Goal: Transaction & Acquisition: Purchase product/service

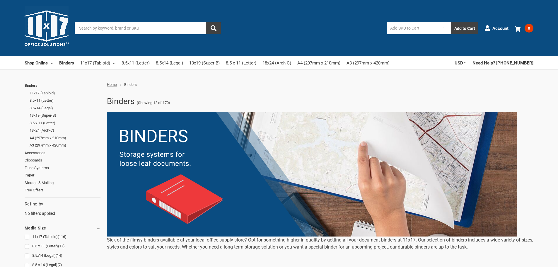
click at [38, 91] on link "11x17 (Tabloid)" at bounding box center [65, 93] width 71 height 8
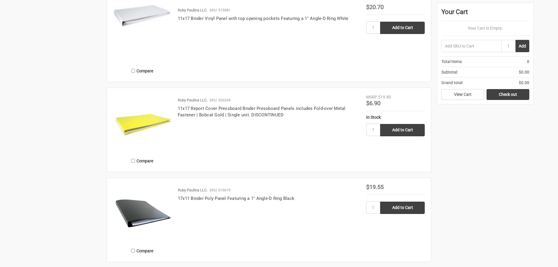
scroll to position [997, 0]
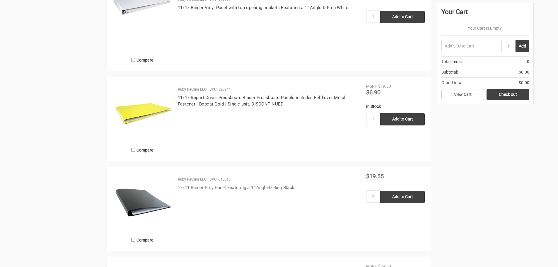
click at [276, 187] on link "17x11 Binder Poly Panel Featuring a 1" Angle-D Ring Black" at bounding box center [236, 187] width 117 height 5
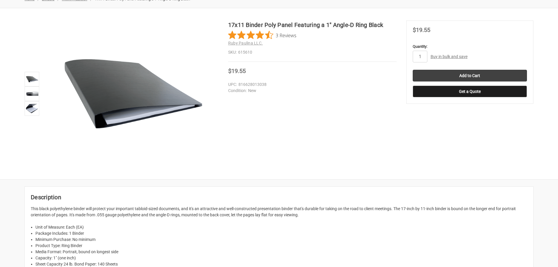
scroll to position [88, 0]
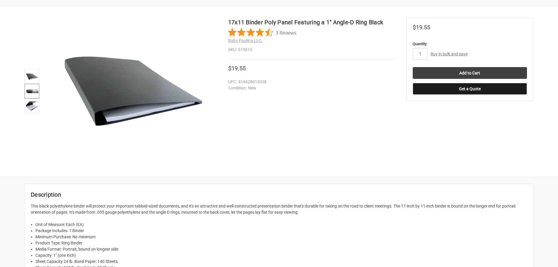
click at [34, 91] on img at bounding box center [32, 91] width 13 height 13
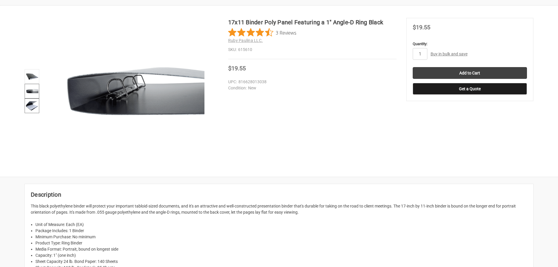
click at [31, 105] on img at bounding box center [32, 105] width 13 height 13
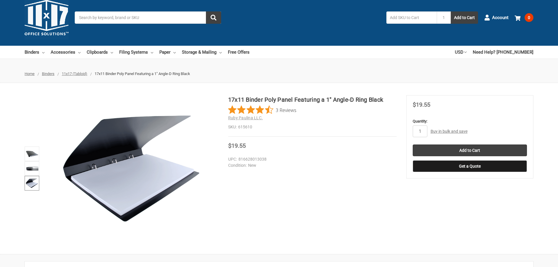
scroll to position [0, 0]
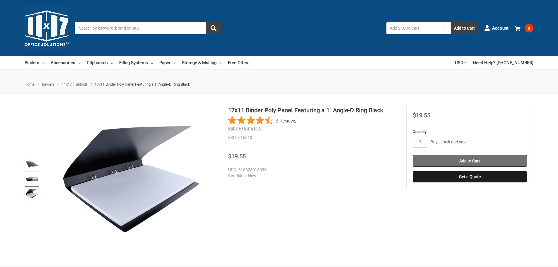
click at [471, 162] on input "Add to Cart" at bounding box center [470, 161] width 114 height 12
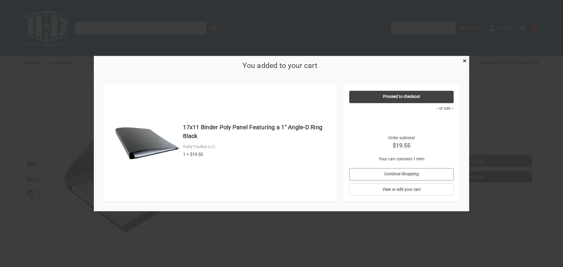
click at [417, 175] on link "Continue Shopping" at bounding box center [401, 174] width 105 height 12
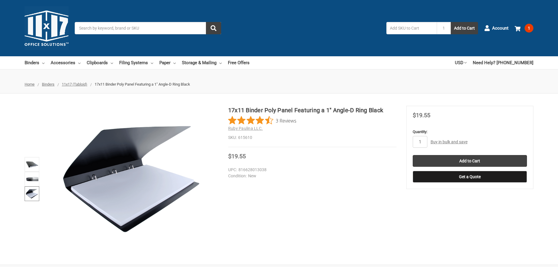
click at [156, 29] on input "Search" at bounding box center [148, 28] width 147 height 12
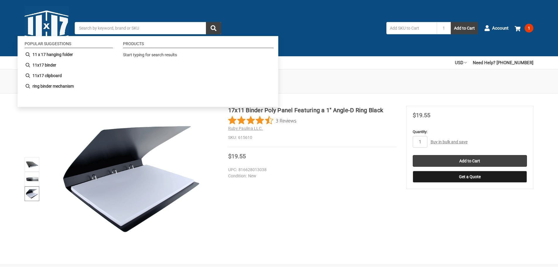
click at [330, 23] on div "Search 1 Add to Cart" at bounding box center [280, 28] width 410 height 12
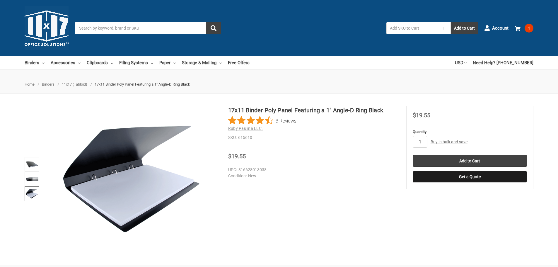
click at [32, 84] on span "Home" at bounding box center [30, 84] width 10 height 4
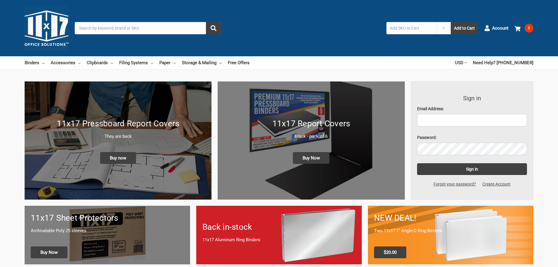
click at [321, 123] on h1 "11x17 Report Covers" at bounding box center [311, 124] width 175 height 12
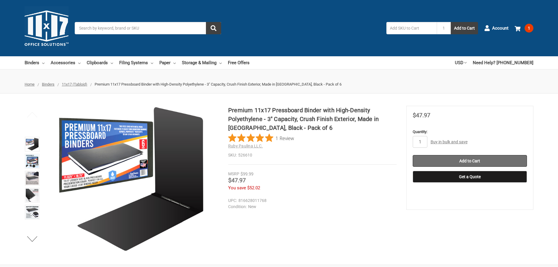
click at [489, 160] on input "Add to Cart" at bounding box center [470, 161] width 114 height 12
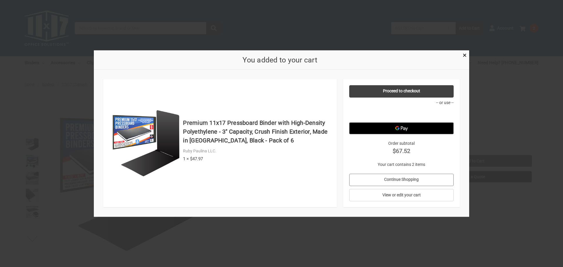
click at [419, 181] on link "Continue Shopping" at bounding box center [401, 180] width 105 height 12
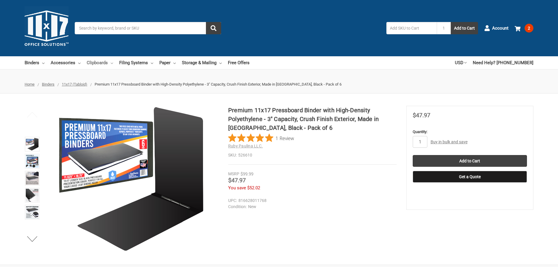
click at [110, 62] on link "Clipboards" at bounding box center [100, 62] width 26 height 13
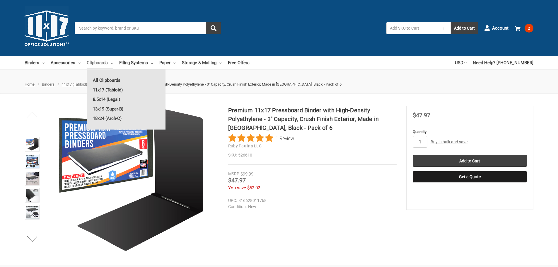
click at [107, 88] on link "11x17 (Tabloid)" at bounding box center [126, 89] width 79 height 9
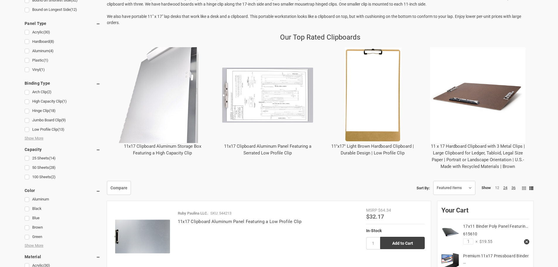
scroll to position [235, 0]
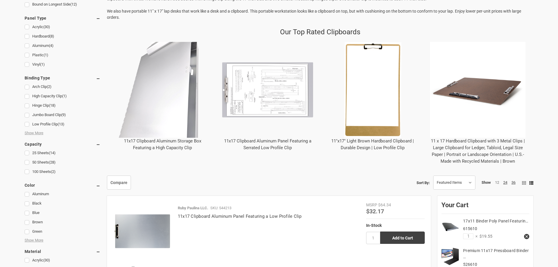
click at [373, 142] on link "11"x17" Light Brown Hardboard Clipboard | Durable Design | Low Profile Clip" at bounding box center [373, 144] width 83 height 12
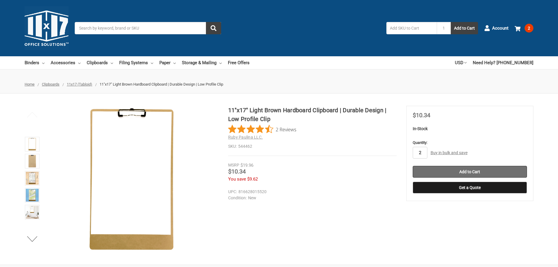
type input "2"
click at [462, 169] on input "Add to Cart" at bounding box center [470, 172] width 114 height 12
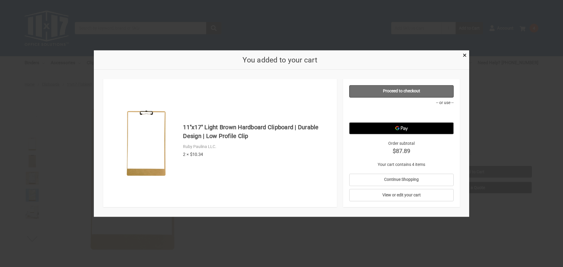
click at [412, 90] on link "Proceed to checkout" at bounding box center [401, 91] width 105 height 12
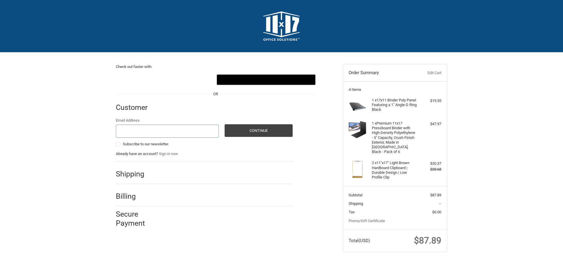
click at [144, 127] on input "Email Address" at bounding box center [167, 131] width 103 height 13
type input "[PERSON_NAME][EMAIL_ADDRESS][PERSON_NAME][DOMAIN_NAME]"
click at [262, 132] on button "Continue" at bounding box center [259, 130] width 68 height 13
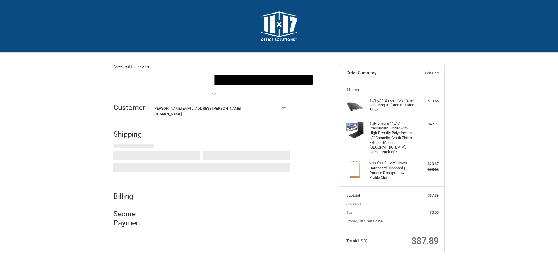
select select "US"
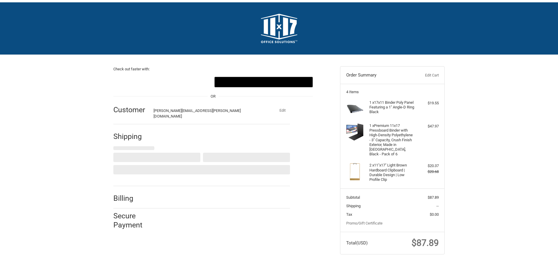
scroll to position [2, 0]
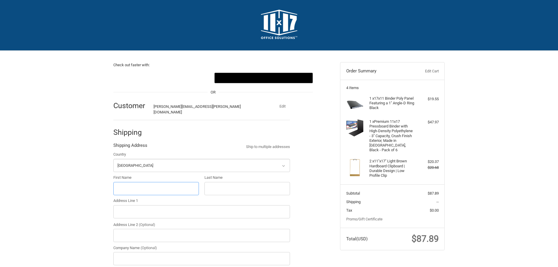
click at [134, 184] on input "First Name" at bounding box center [156, 188] width 86 height 13
click at [133, 182] on input "First Name" at bounding box center [156, 188] width 86 height 13
type input "[PERSON_NAME]"
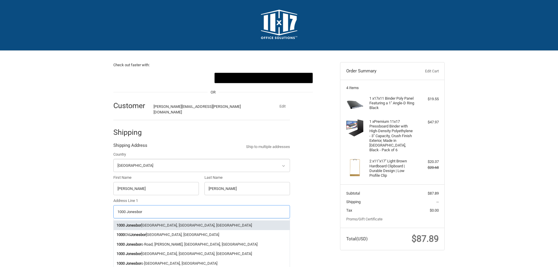
click at [152, 220] on li "[STREET_ADDRESS]" at bounding box center [202, 225] width 176 height 10
type input "[STREET_ADDRESS]"
type input "[GEOGRAPHIC_DATA]"
type input "71292"
select select "LA"
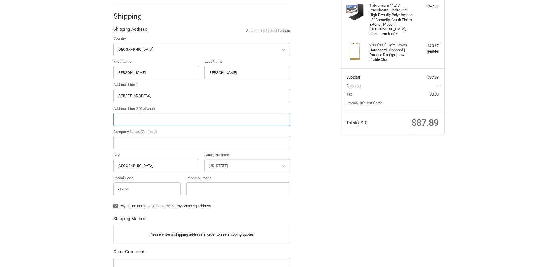
scroll to position [119, 0]
click at [215, 184] on input "Phone Number" at bounding box center [238, 187] width 104 height 13
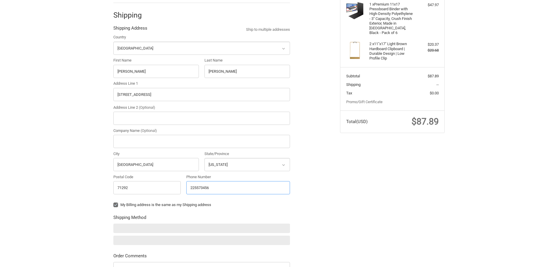
type input "2255734569"
type input "Sterlington"
type input "71280"
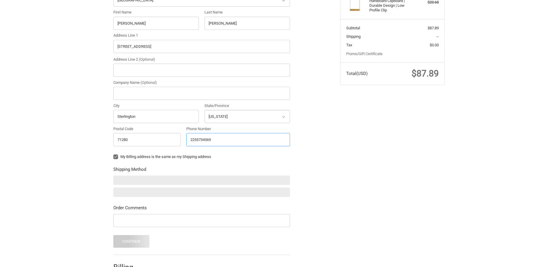
scroll to position [178, 0]
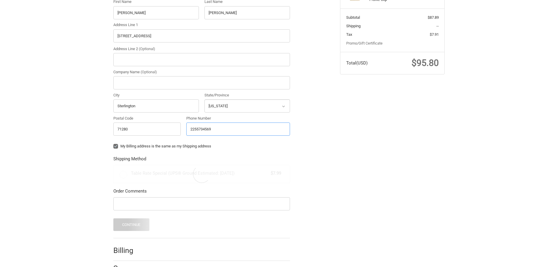
radio input "true"
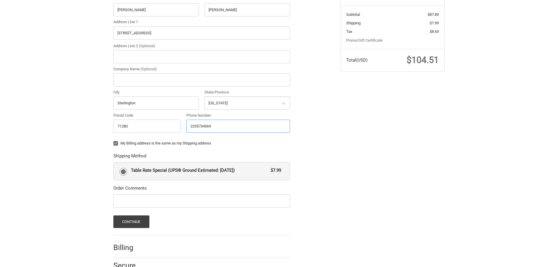
scroll to position [201, 0]
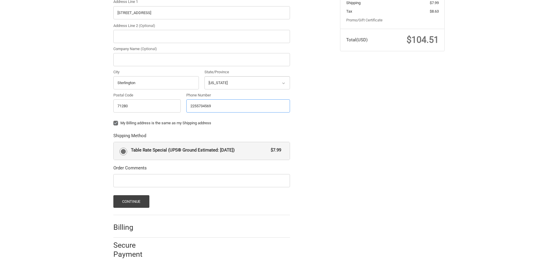
type input "2255734569"
click at [117, 121] on label "My Billing address is the same as my Shipping address" at bounding box center [201, 123] width 177 height 5
click at [114, 120] on input "My Billing address is the same as my Shipping address" at bounding box center [113, 120] width 0 height 0
checkbox input "false"
click at [134, 198] on button "Continue" at bounding box center [131, 201] width 36 height 13
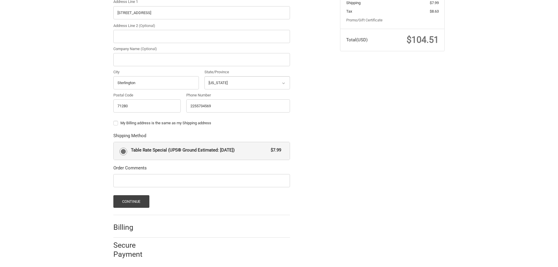
scroll to position [0, 0]
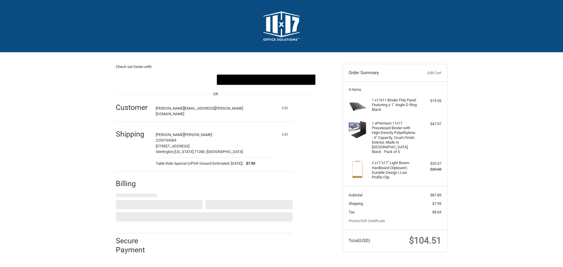
select select "US"
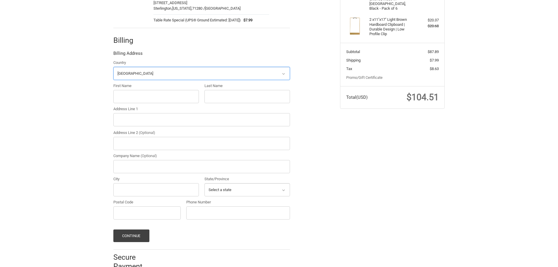
scroll to position [155, 0]
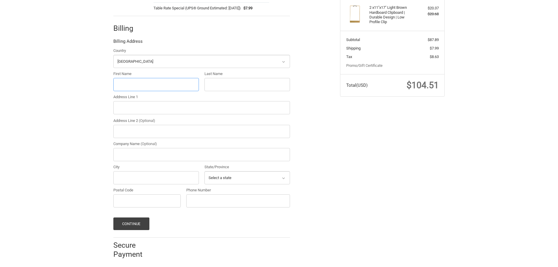
click at [136, 78] on input "First Name" at bounding box center [156, 84] width 86 height 13
type input "[PERSON_NAME]"
type input "PO Box 35800"
type input "[GEOGRAPHIC_DATA]"
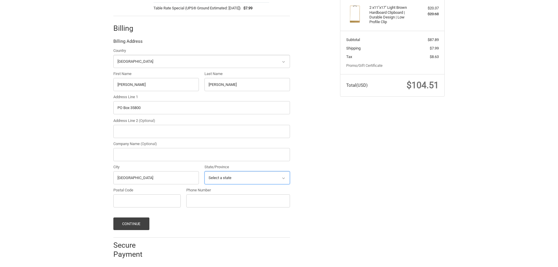
select select "LA"
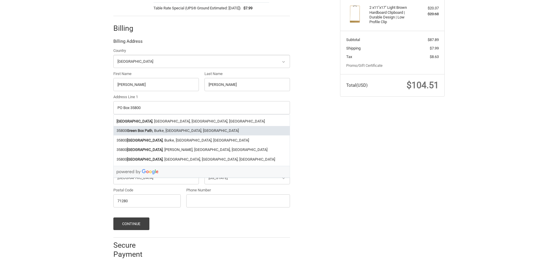
click at [363, 101] on div "Check out faster with: @import url(//[DOMAIN_NAME][URL]) •••••• OR Customer [PE…" at bounding box center [279, 81] width 352 height 368
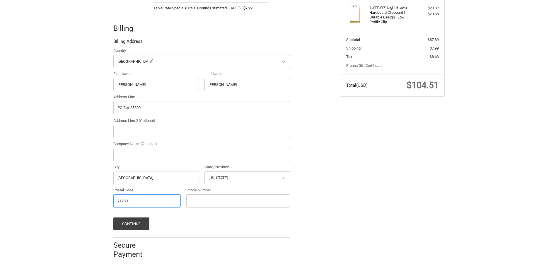
click at [150, 199] on input "71280" at bounding box center [146, 200] width 67 height 13
type input "71294"
click at [206, 195] on input "Phone Number" at bounding box center [238, 200] width 104 height 13
type input "2255734569"
click at [147, 220] on button "Continue" at bounding box center [131, 224] width 36 height 13
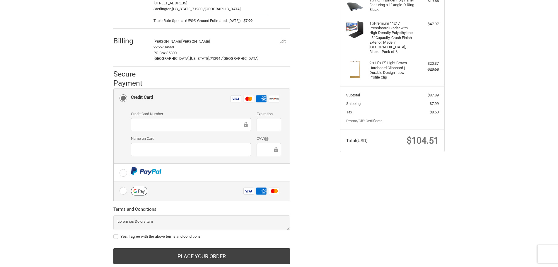
scroll to position [112, 0]
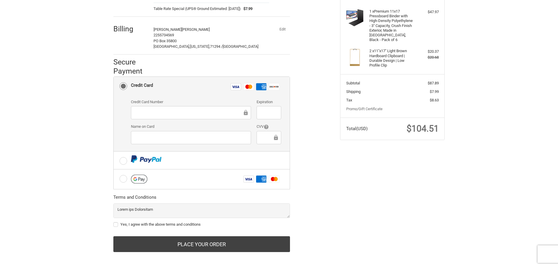
click at [117, 222] on label "Yes, I agree with the above terms and conditions" at bounding box center [201, 224] width 177 height 5
click at [114, 222] on input "Yes, I agree with the above terms and conditions" at bounding box center [113, 222] width 0 height 0
checkbox input "true"
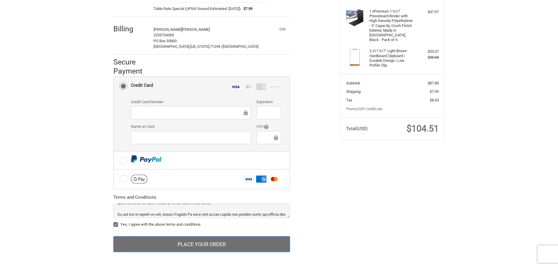
click at [235, 243] on button "Place Your Order" at bounding box center [201, 244] width 177 height 16
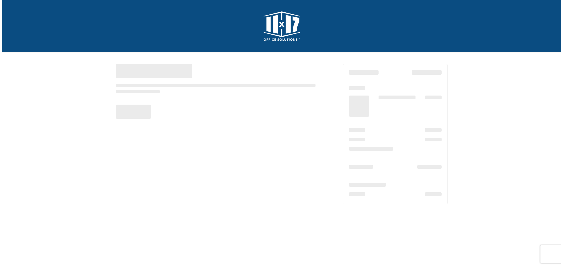
scroll to position [0, 0]
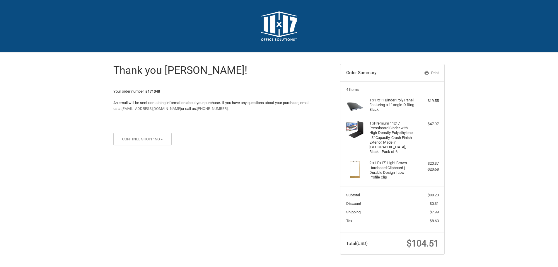
scroll to position [0, 0]
click at [425, 72] on icon at bounding box center [427, 72] width 4 height 4
